Goal: Navigation & Orientation: Find specific page/section

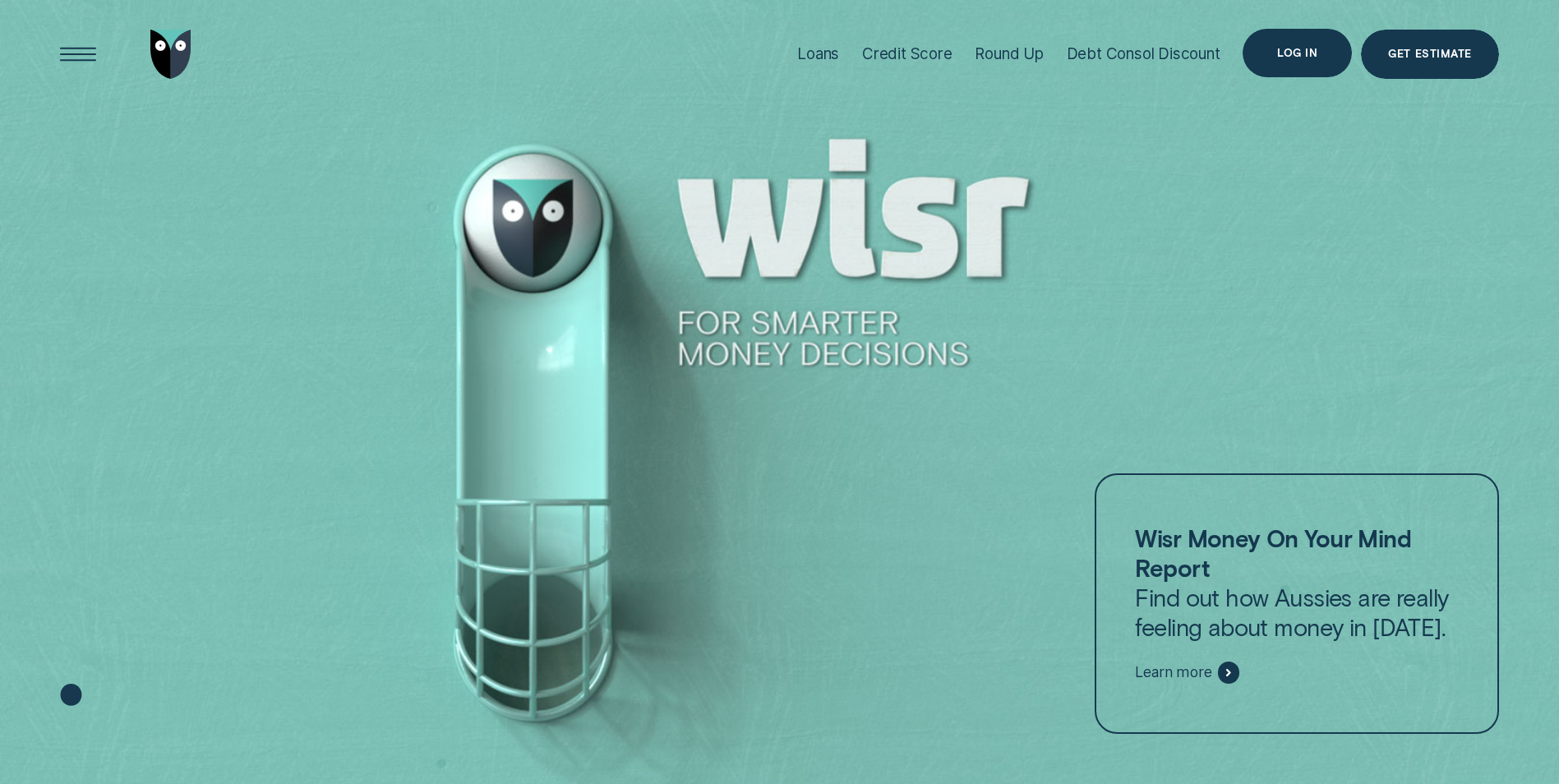
click at [1269, 55] on div "Log in" at bounding box center [1297, 53] width 110 height 49
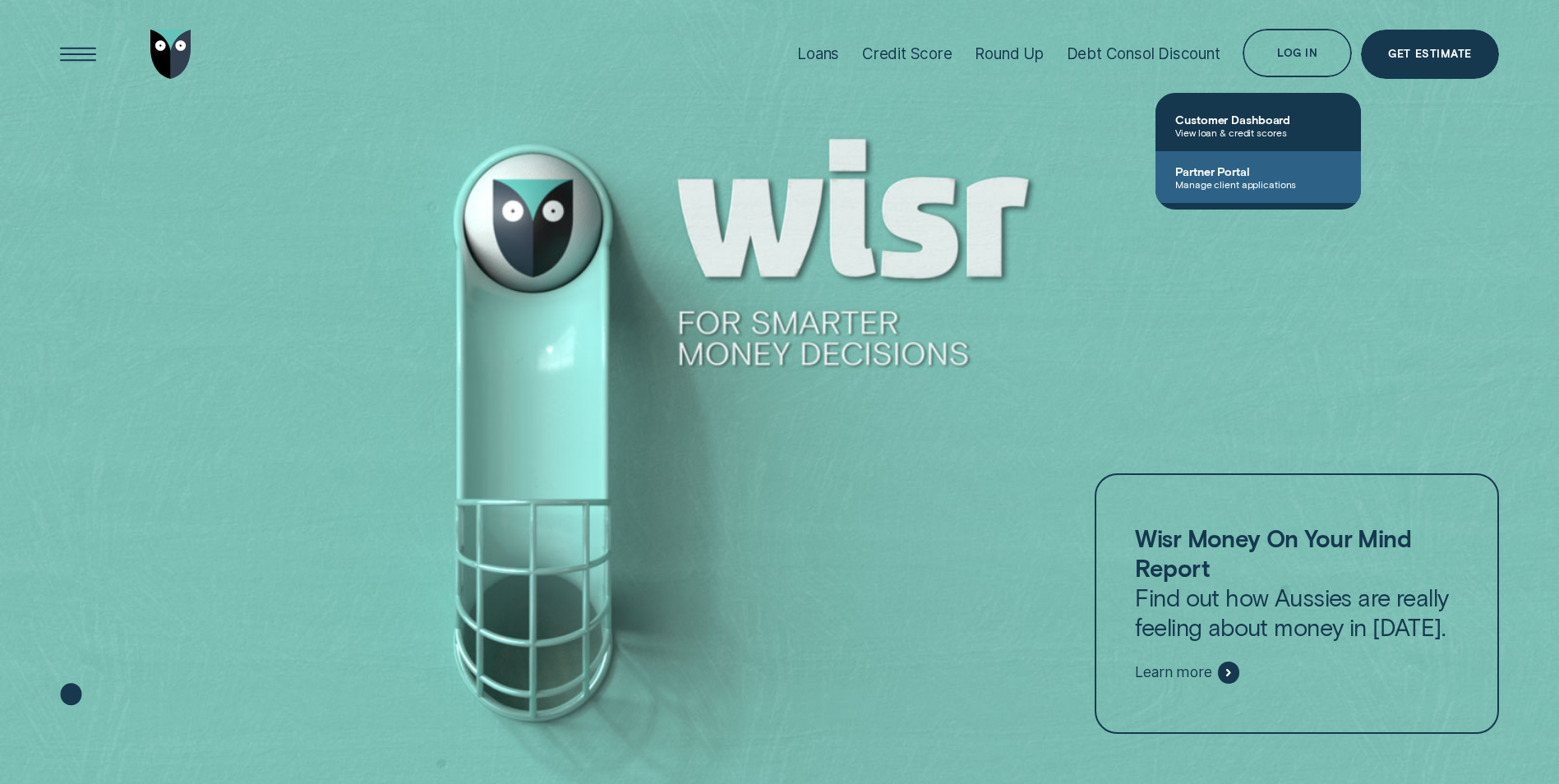
click at [1224, 167] on span "Partner Portal" at bounding box center [1258, 171] width 166 height 14
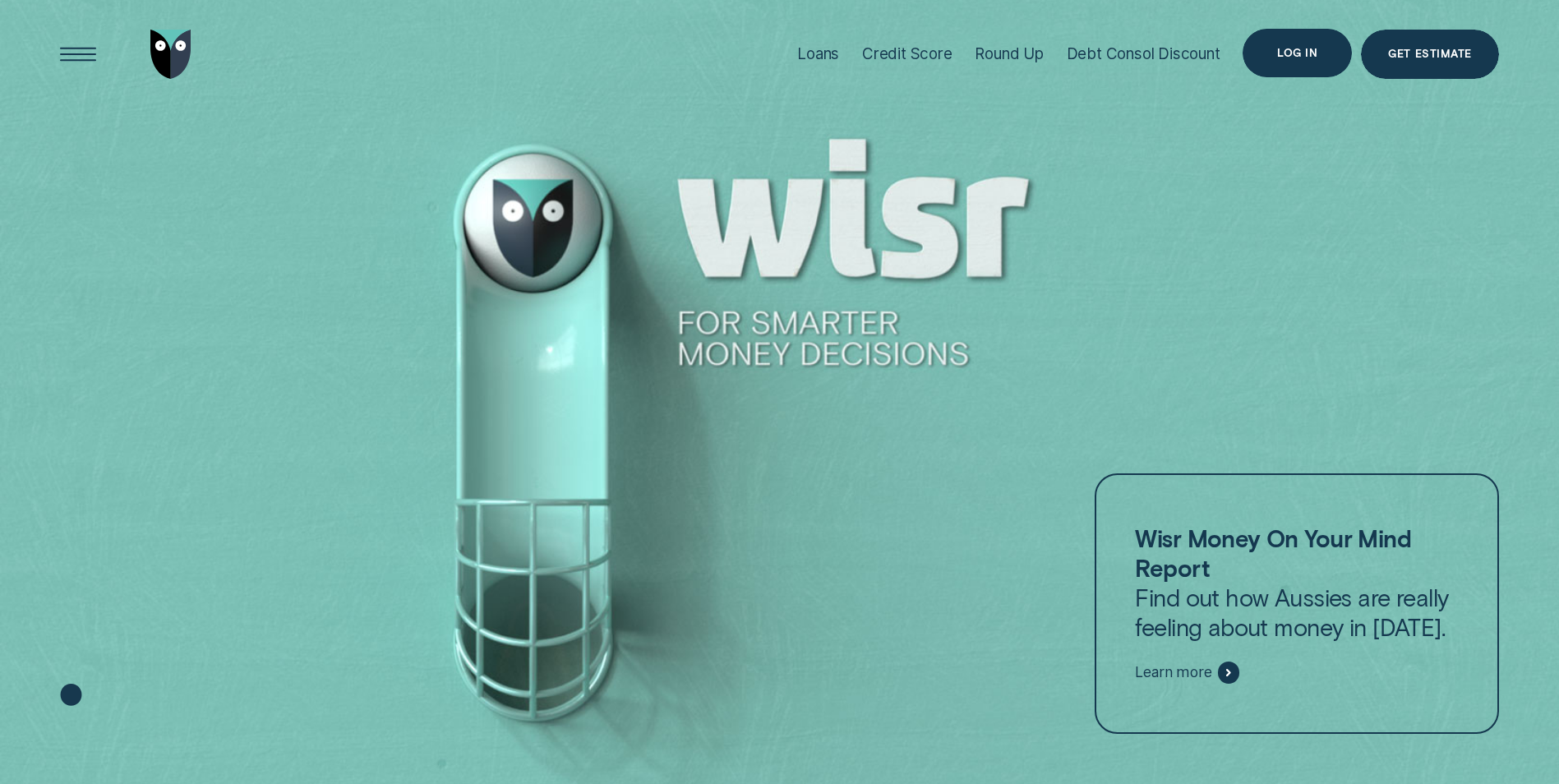
click at [1306, 48] on div "Log in" at bounding box center [1296, 53] width 40 height 10
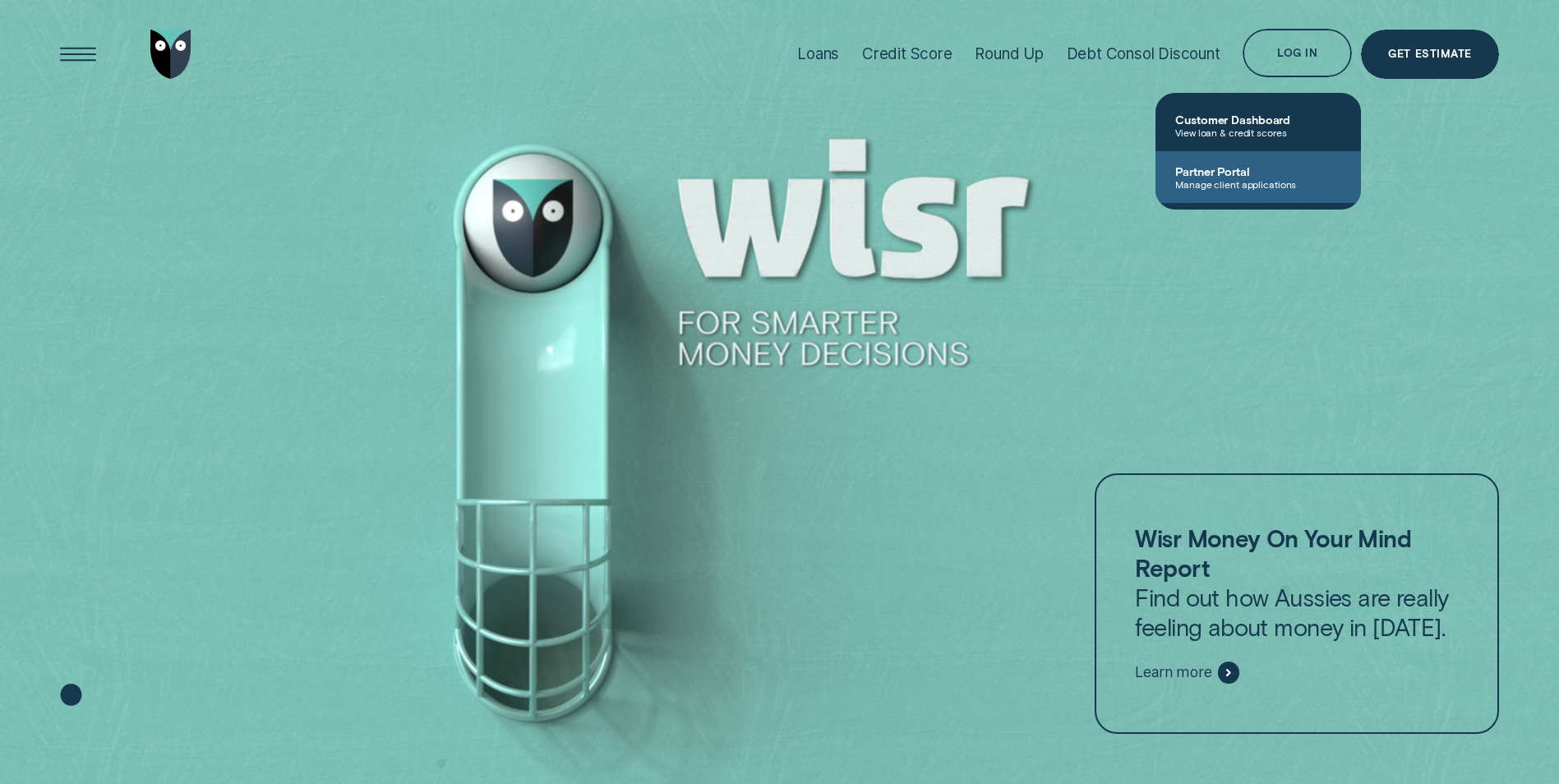
click at [1224, 161] on link "Partner Portal Manage client applications" at bounding box center [1257, 177] width 205 height 52
